Goal: Information Seeking & Learning: Understand process/instructions

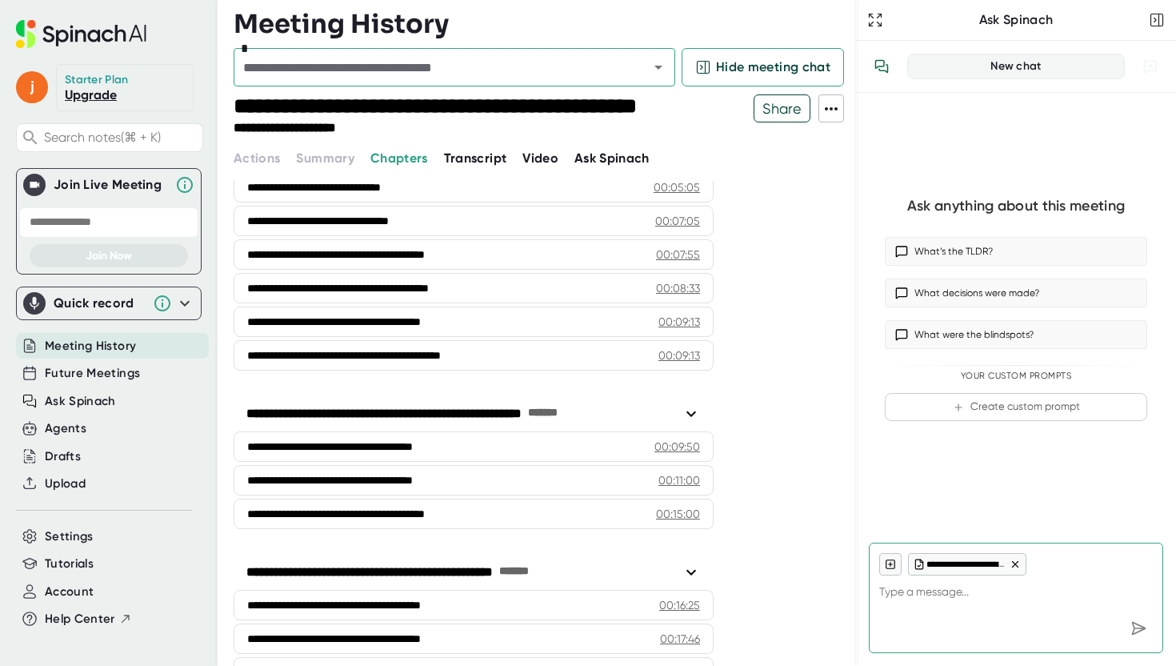
scroll to position [324, 0]
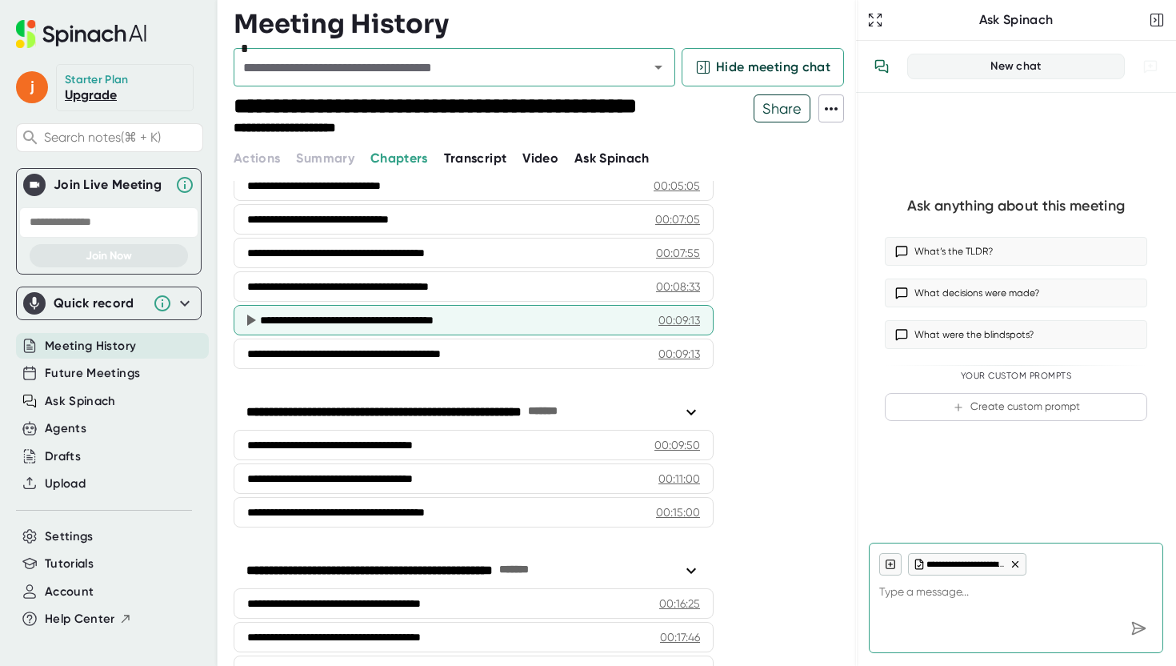
click at [251, 316] on icon at bounding box center [250, 319] width 19 height 19
click at [253, 323] on icon at bounding box center [250, 319] width 19 height 19
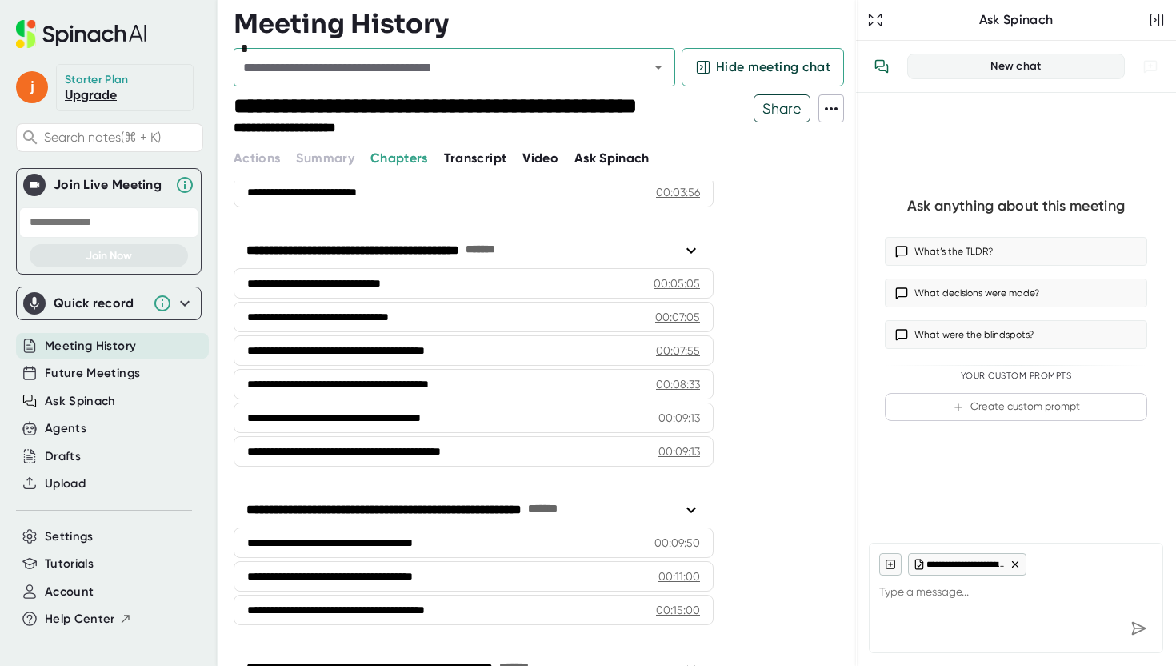
scroll to position [0, 0]
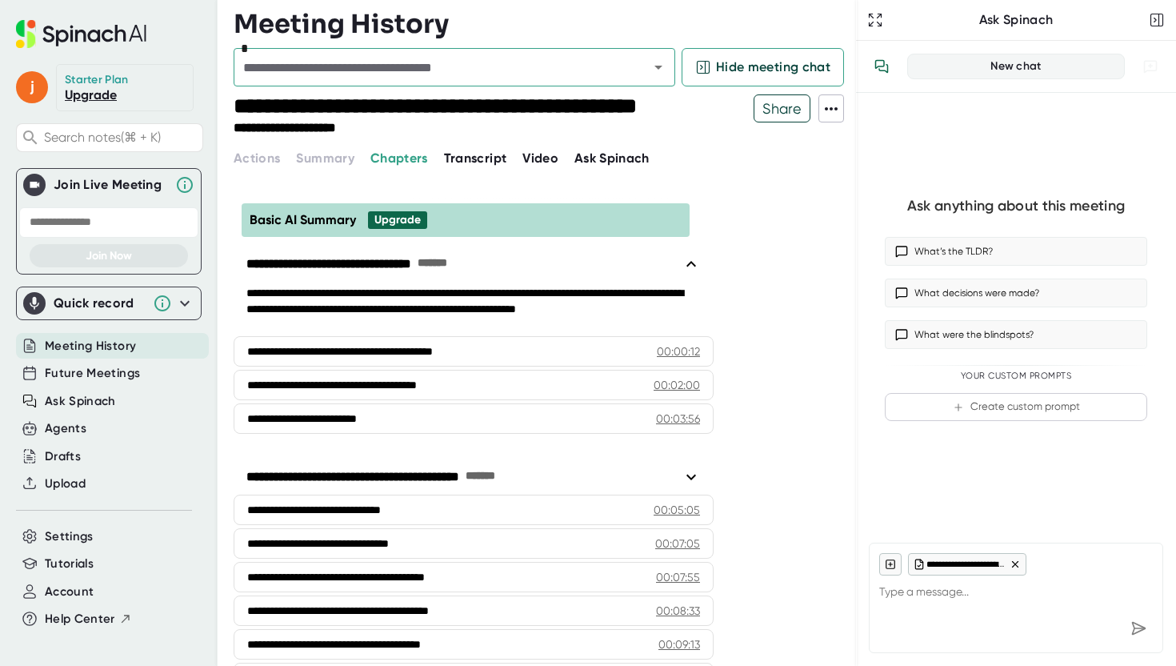
click at [458, 161] on span "Transcript" at bounding box center [475, 157] width 63 height 15
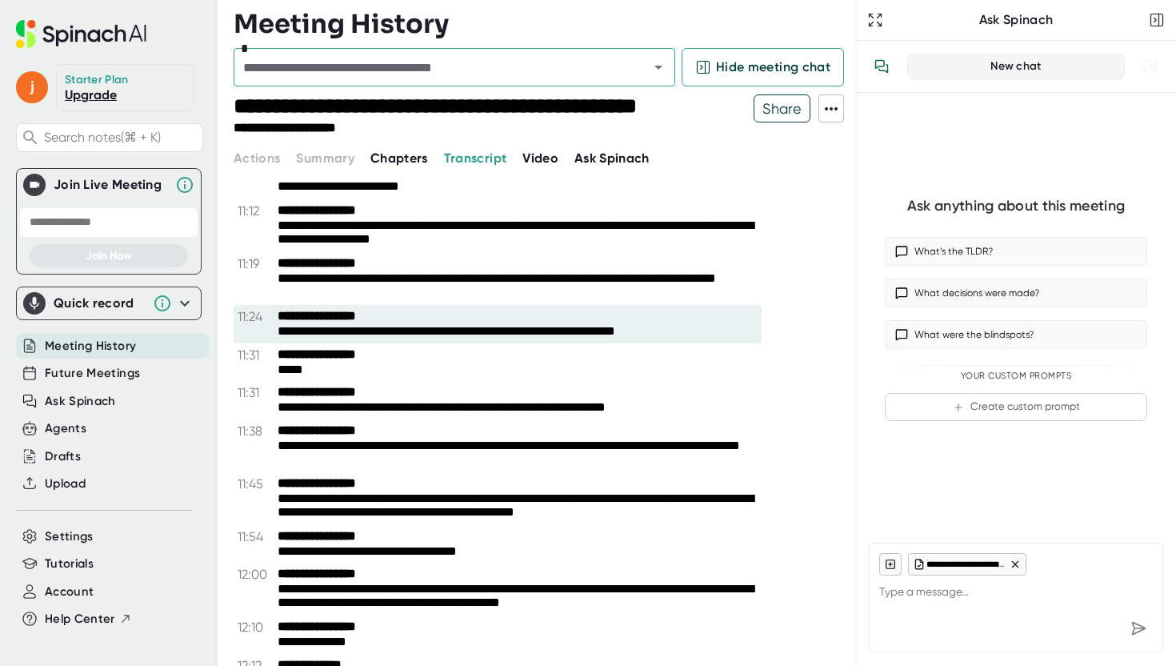
scroll to position [8266, 0]
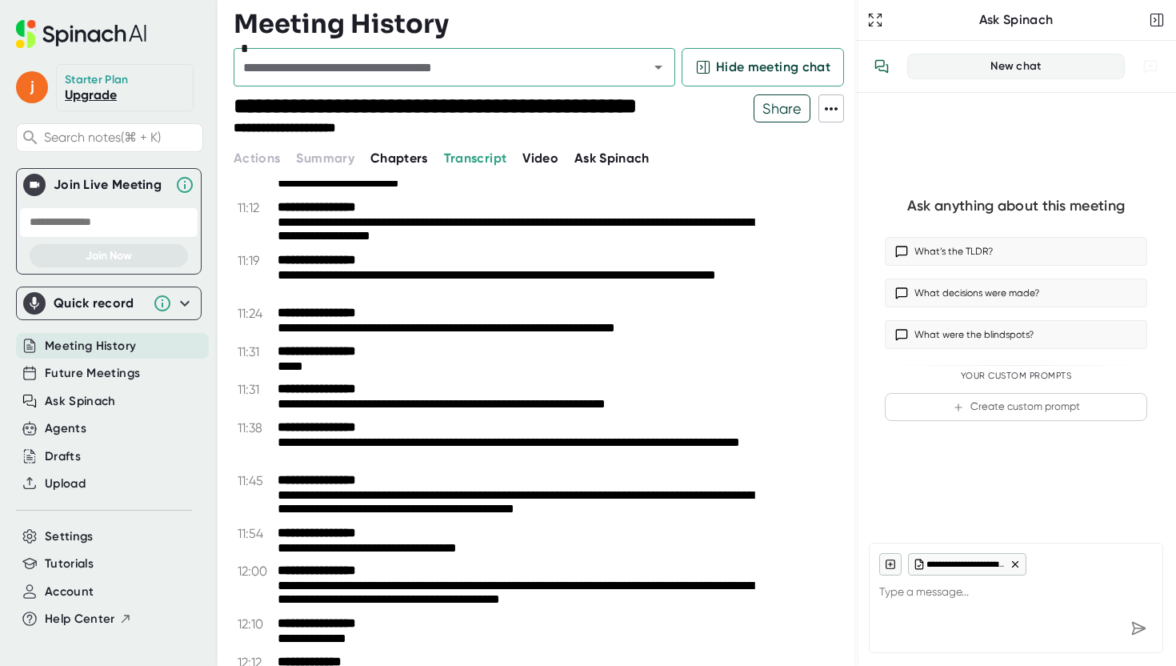
type textarea "x"
